Goal: Find specific fact: Find specific fact

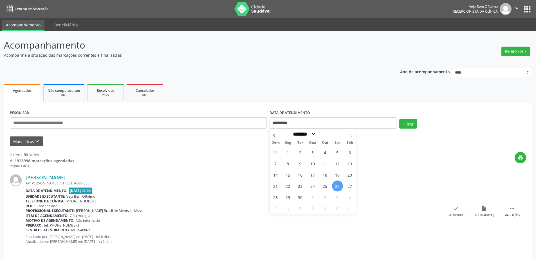
select select "*"
click at [352, 122] on input "**********" at bounding box center [332, 123] width 127 height 11
click at [284, 198] on span "29" at bounding box center [287, 197] width 11 height 11
type input "**********"
click at [284, 198] on span "29" at bounding box center [287, 197] width 11 height 11
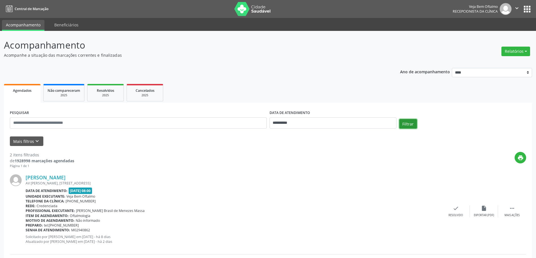
click at [407, 120] on button "Filtrar" at bounding box center [408, 124] width 18 height 10
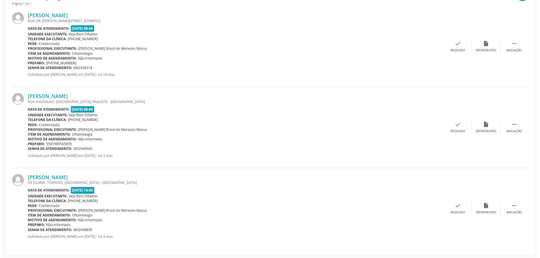
scroll to position [163, 0]
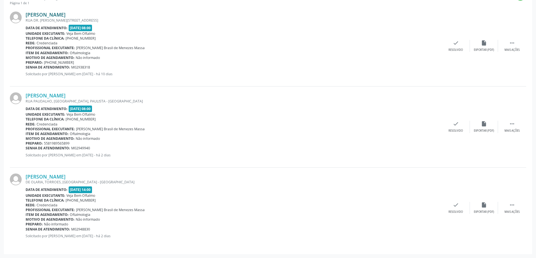
click at [66, 15] on link "[PERSON_NAME]" at bounding box center [46, 15] width 40 height 6
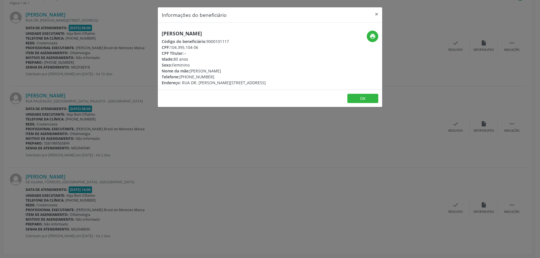
drag, startPoint x: 162, startPoint y: 33, endPoint x: 238, endPoint y: 34, distance: 75.9
click at [238, 34] on h5 "[PERSON_NAME]" at bounding box center [214, 34] width 104 height 6
copy h5 "[PERSON_NAME]"
click at [377, 15] on button "×" at bounding box center [376, 14] width 11 height 14
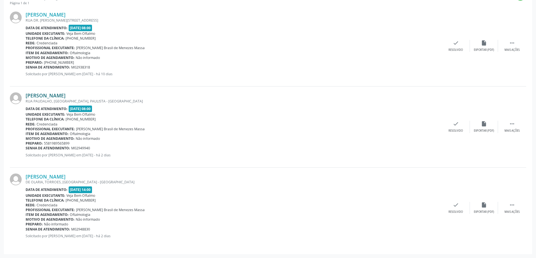
click at [66, 98] on link "[PERSON_NAME]" at bounding box center [46, 95] width 40 height 6
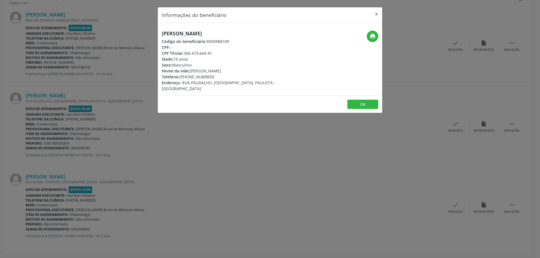
drag, startPoint x: 161, startPoint y: 33, endPoint x: 218, endPoint y: 36, distance: 56.9
click at [225, 37] on div "[PERSON_NAME] Código do beneficiário: 9000988109 CPF: -- CPF Titular: 368.473.6…" at bounding box center [233, 61] width 150 height 61
copy h5 "[PERSON_NAME]"
click at [376, 12] on button "×" at bounding box center [376, 14] width 11 height 14
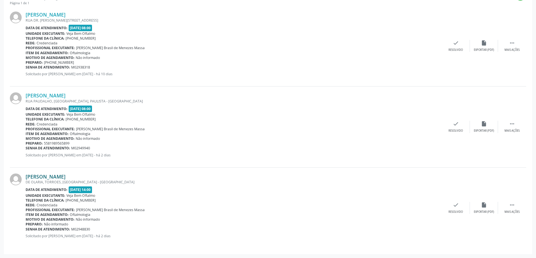
click at [64, 176] on link "[PERSON_NAME]" at bounding box center [46, 177] width 40 height 6
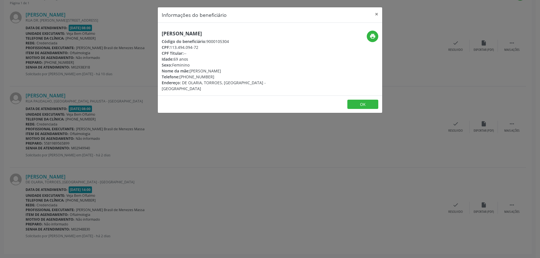
drag, startPoint x: 159, startPoint y: 33, endPoint x: 231, endPoint y: 30, distance: 72.0
click at [231, 30] on div "[PERSON_NAME] Código do beneficiário: 9000105304 CPF: 113.494.094-72 CPF Titula…" at bounding box center [270, 59] width 224 height 73
copy h5 "[PERSON_NAME]"
